Goal: Find specific fact: Find specific fact

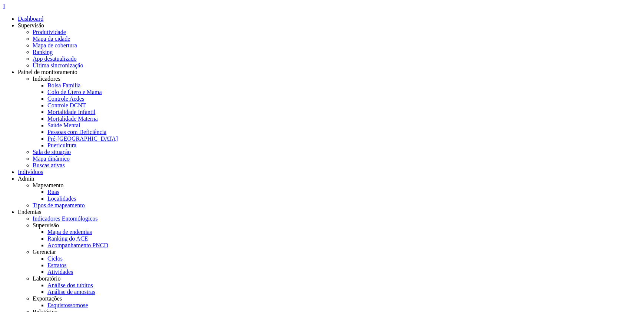
drag, startPoint x: 77, startPoint y: 68, endPoint x: 117, endPoint y: 68, distance: 40.0
copy span "041.797.094-30"
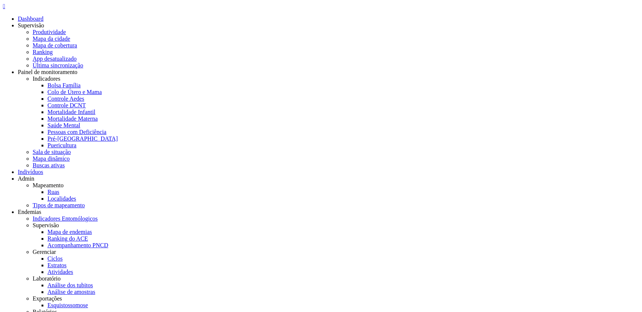
copy b "juew"
